Goal: Find specific page/section: Find specific page/section

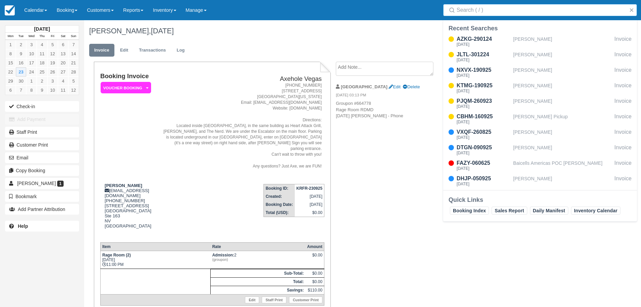
scroll to position [50, 0]
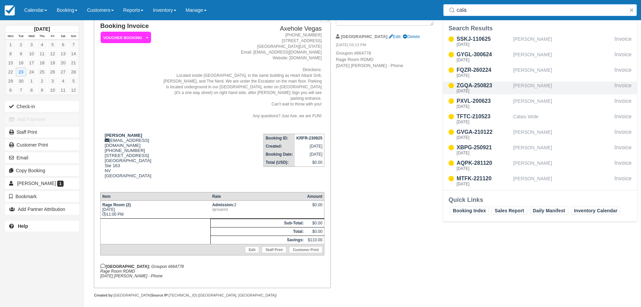
type input "cala"
click at [532, 89] on div "[PERSON_NAME]" at bounding box center [562, 87] width 99 height 13
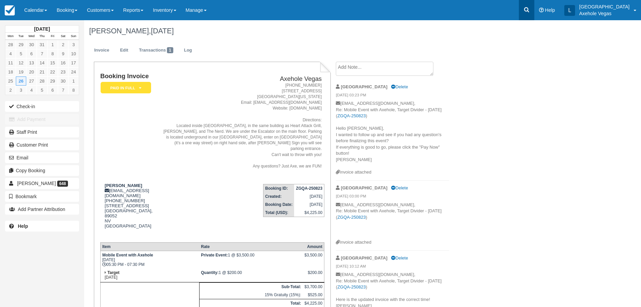
click at [530, 12] on icon at bounding box center [527, 9] width 7 height 7
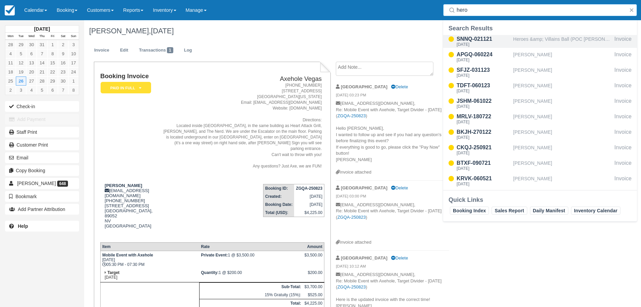
type input "hero"
click at [538, 41] on div "Heroes &amp; Villains Ball (POC [PERSON_NAME])" at bounding box center [562, 41] width 99 height 13
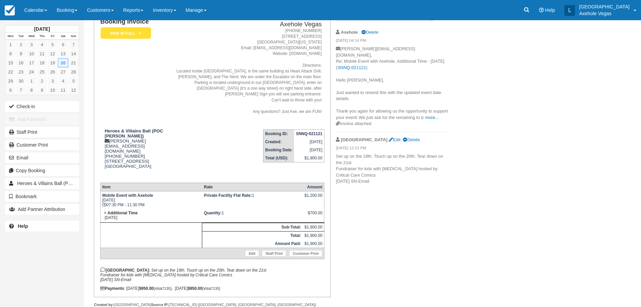
scroll to position [59, 0]
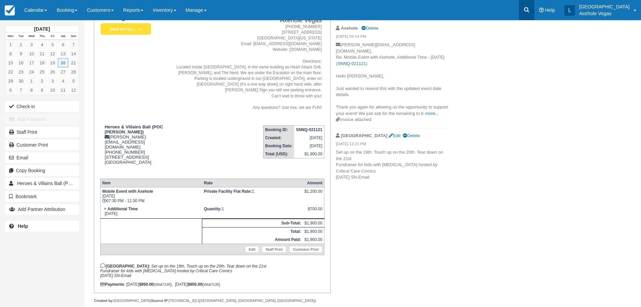
click at [535, 17] on link at bounding box center [526, 10] width 15 height 20
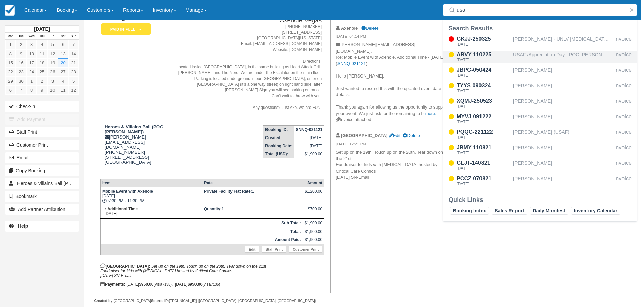
type input "usa"
click at [552, 51] on div "USAF /Appreciation Day - POC [PERSON_NAME]" at bounding box center [562, 57] width 99 height 13
